Goal: Check status: Check status

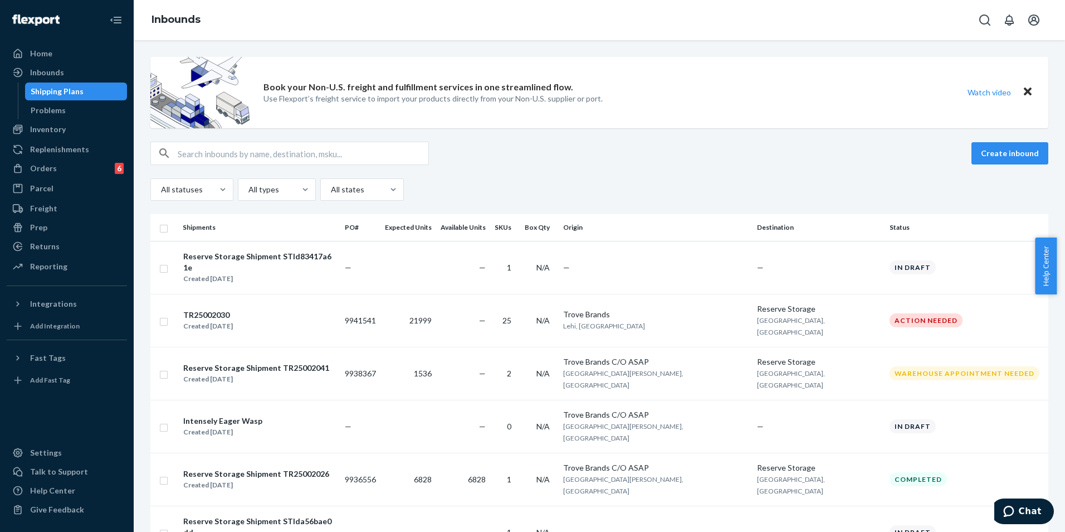
click at [244, 157] on input "text" at bounding box center [303, 153] width 251 height 22
paste input "TR25002013"
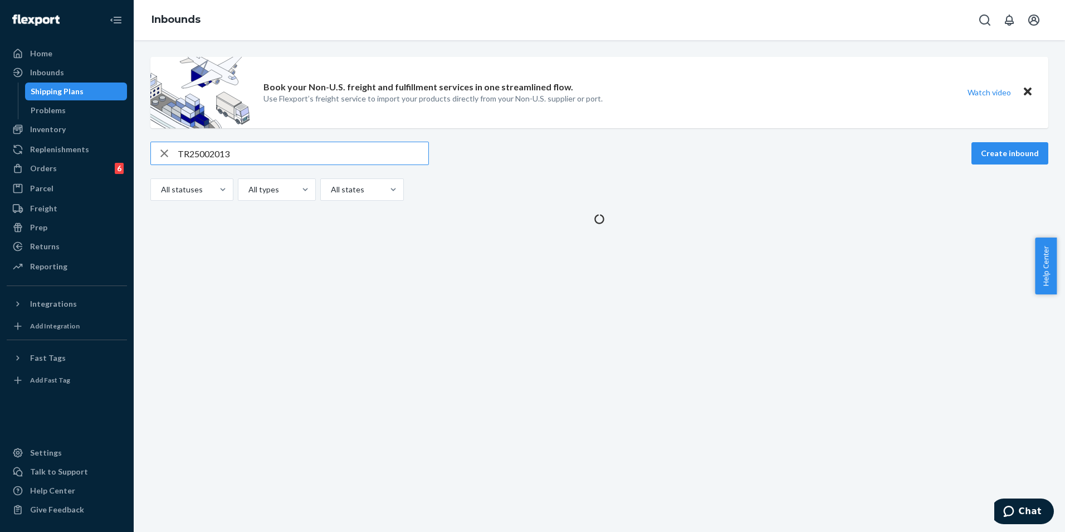
type input "TR25002013"
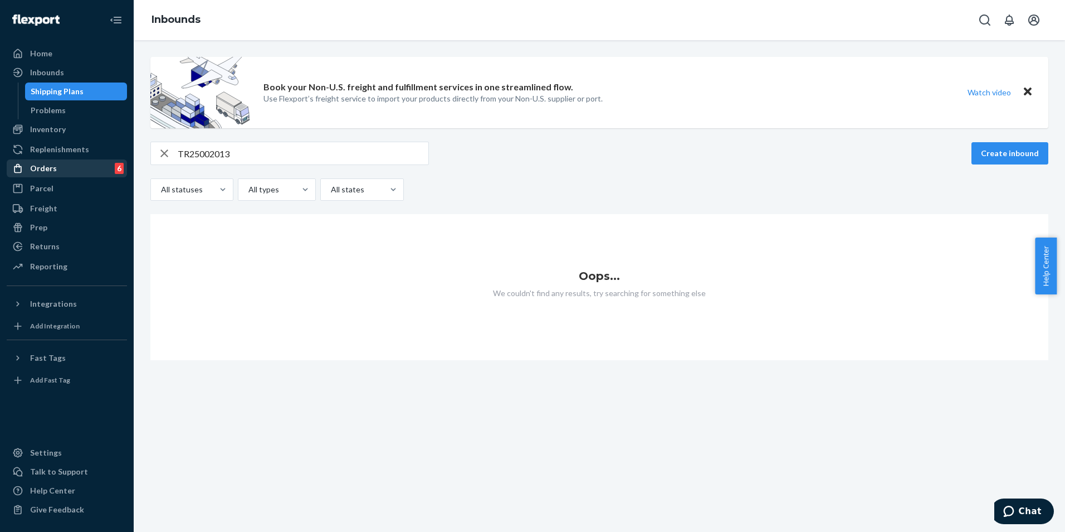
click at [65, 167] on div "Orders 6" at bounding box center [67, 168] width 118 height 16
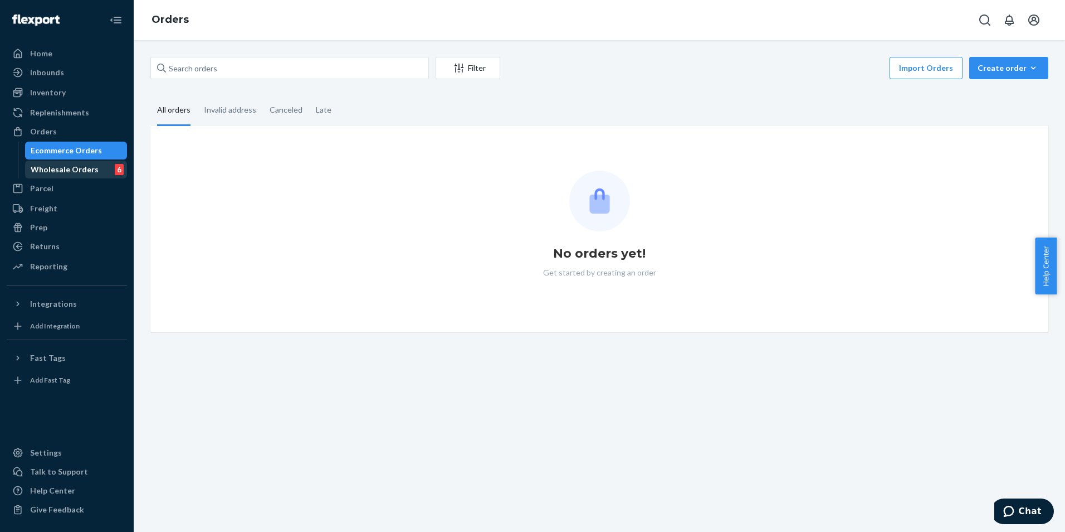
click at [64, 167] on div "Wholesale Orders" at bounding box center [65, 169] width 68 height 11
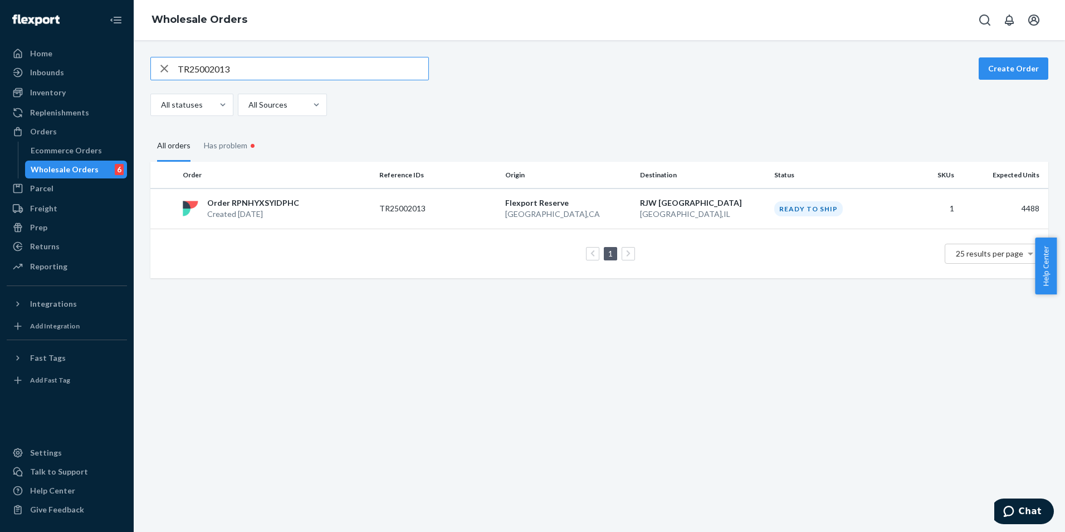
type input "TR25002013"
click at [460, 188] on th "Reference IDs" at bounding box center [438, 175] width 126 height 27
click at [459, 202] on td "TR25002013" at bounding box center [438, 208] width 126 height 41
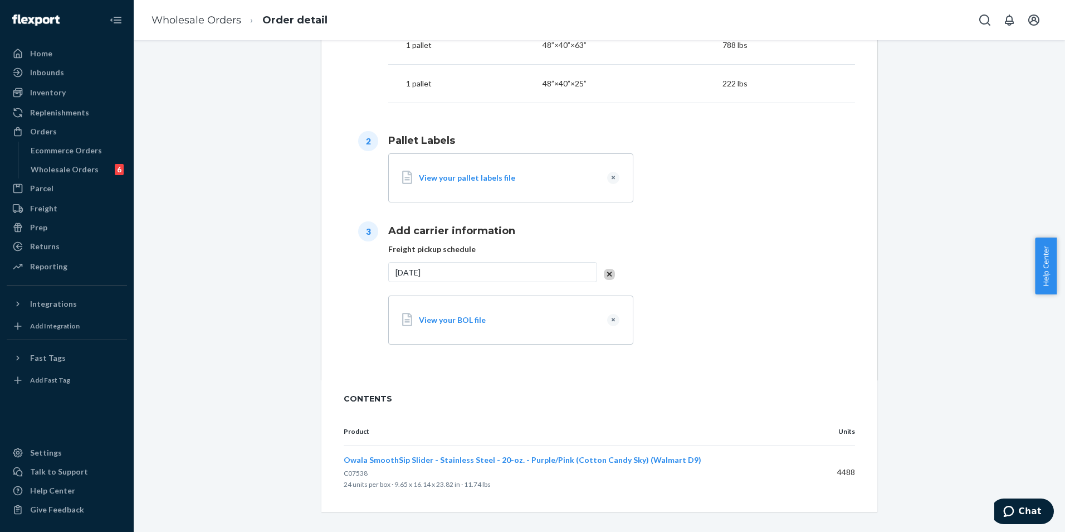
scroll to position [711, 0]
